Goal: Information Seeking & Learning: Learn about a topic

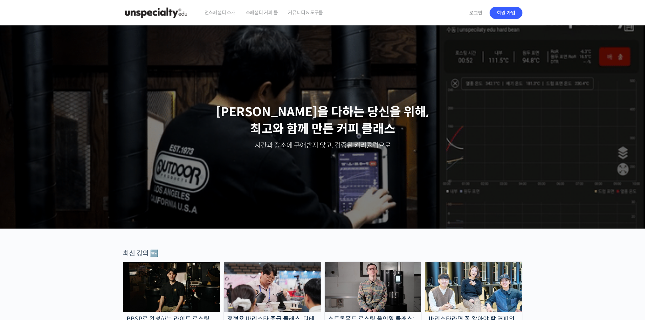
drag, startPoint x: 0, startPoint y: 0, endPoint x: 154, endPoint y: 8, distance: 154.5
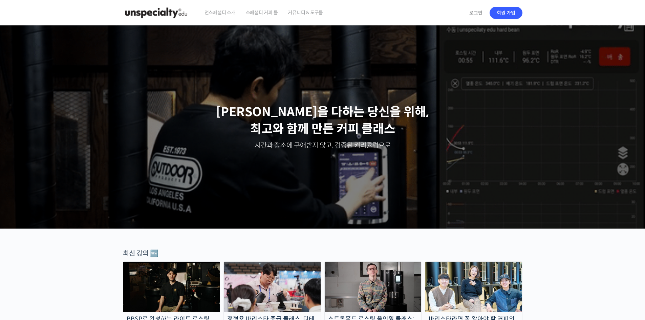
click at [154, 8] on img at bounding box center [156, 13] width 66 height 20
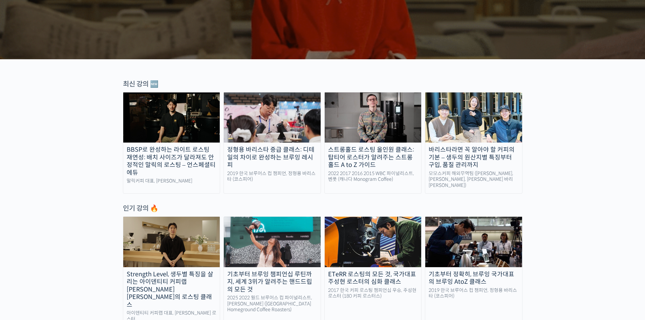
click at [387, 139] on img at bounding box center [372, 117] width 97 height 50
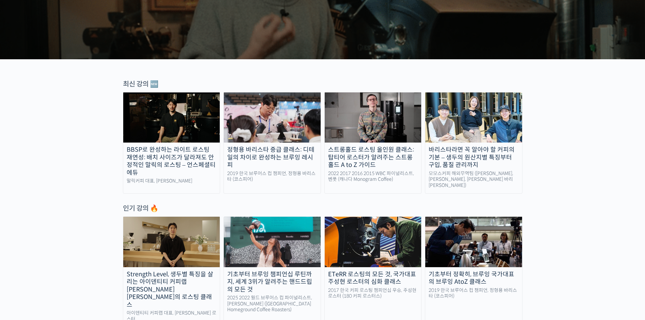
click at [363, 159] on div "스트롱홀드 로스팅 올인원 클래스: 탑티어 로스터가 알려주는 스트롱홀드 A to Z 가이드" at bounding box center [372, 157] width 97 height 23
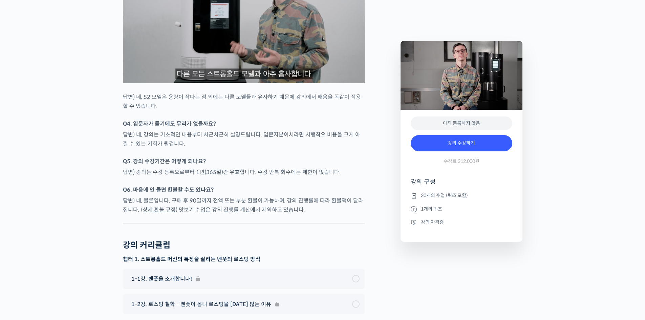
scroll to position [3147, 0]
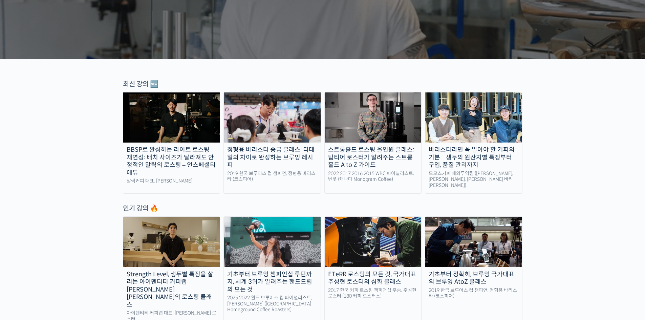
click at [462, 160] on div "바리스타라면 꼭 알아야 할 커피의 기본 – 생두의 원산지별 특징부터 구입, 품질 관리까지" at bounding box center [473, 157] width 97 height 23
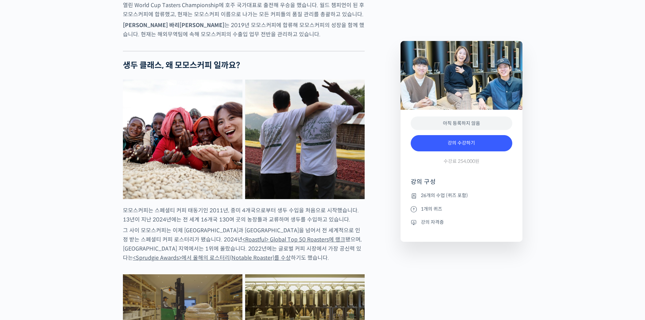
scroll to position [643, 0]
